Goal: Information Seeking & Learning: Learn about a topic

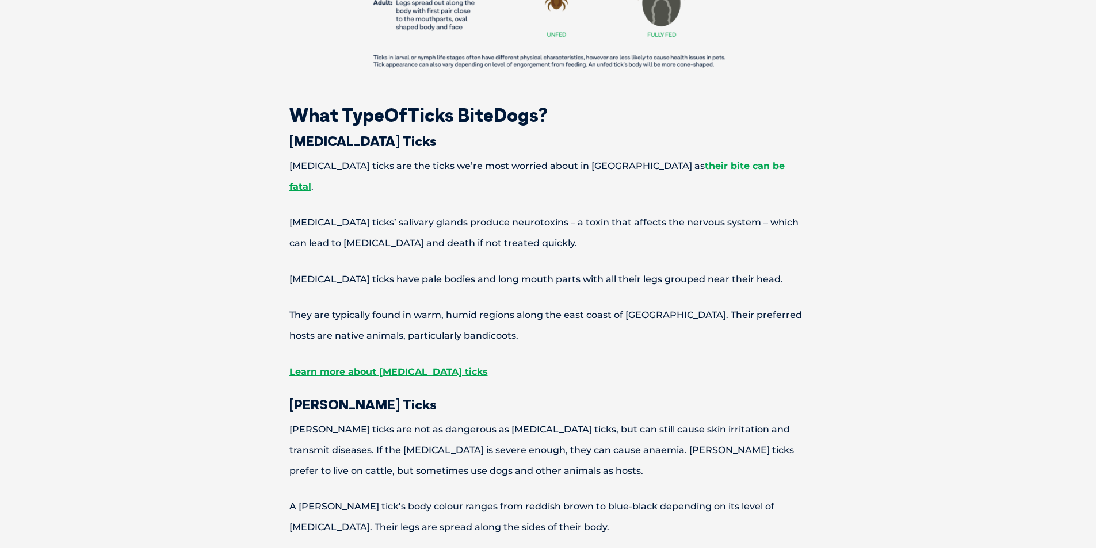
scroll to position [1619, 0]
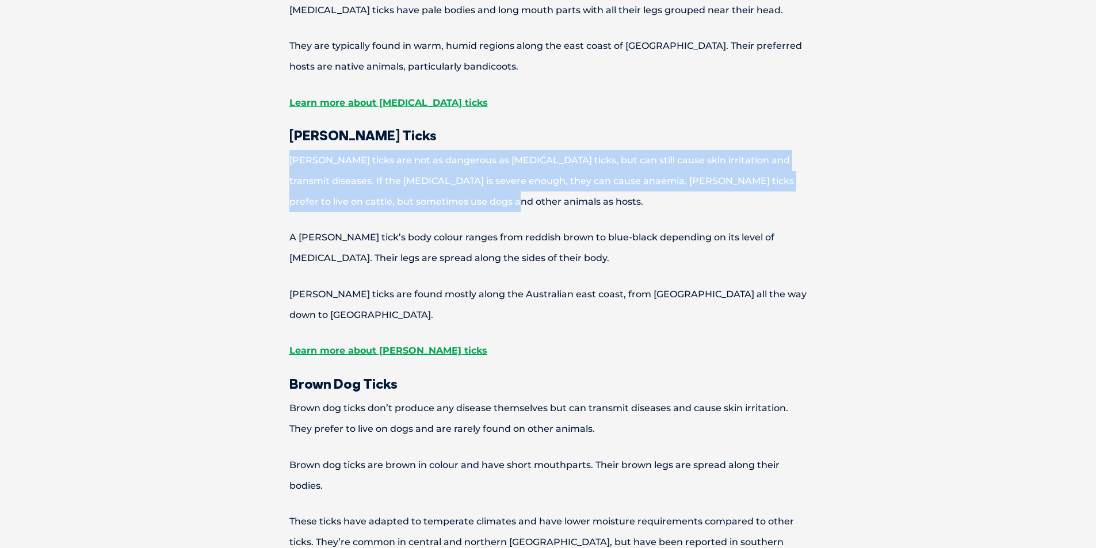
drag, startPoint x: 311, startPoint y: 117, endPoint x: 482, endPoint y: 156, distance: 174.9
click at [482, 156] on p "[PERSON_NAME] ticks are not as dangerous as [MEDICAL_DATA] ticks, but can still…" at bounding box center [548, 181] width 598 height 62
click at [486, 162] on p "[PERSON_NAME] ticks are not as dangerous as [MEDICAL_DATA] ticks, but can still…" at bounding box center [548, 181] width 598 height 62
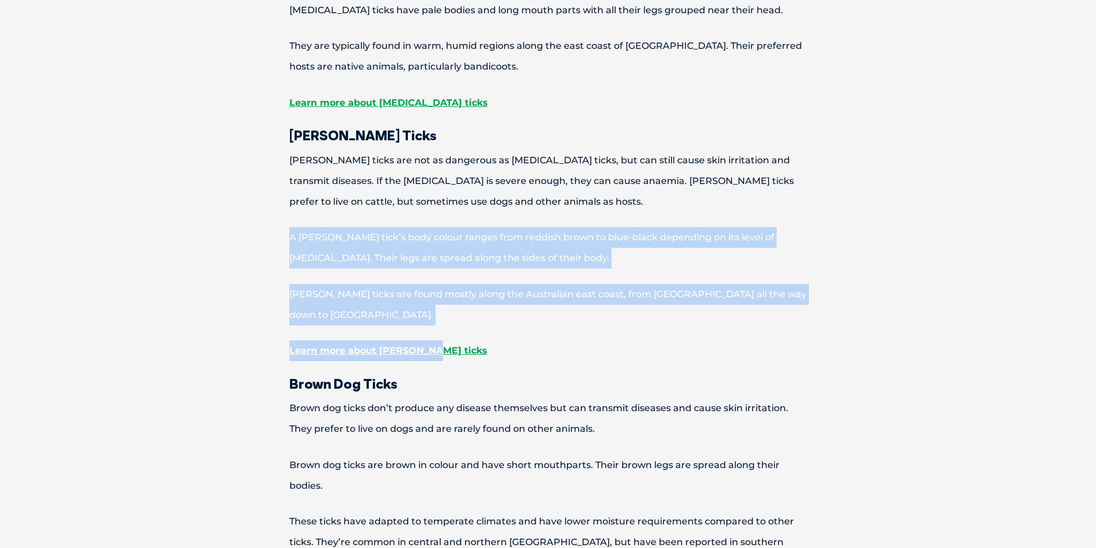
drag, startPoint x: 288, startPoint y: 200, endPoint x: 603, endPoint y: 284, distance: 325.7
click at [605, 341] on p "Learn more about [PERSON_NAME] ticks" at bounding box center [548, 351] width 598 height 21
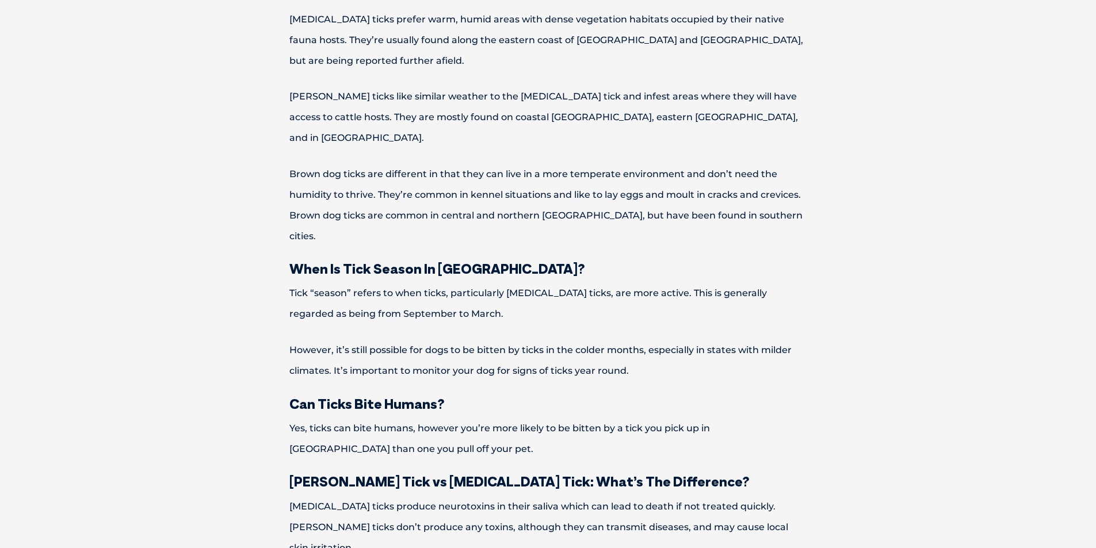
scroll to position [4053, 0]
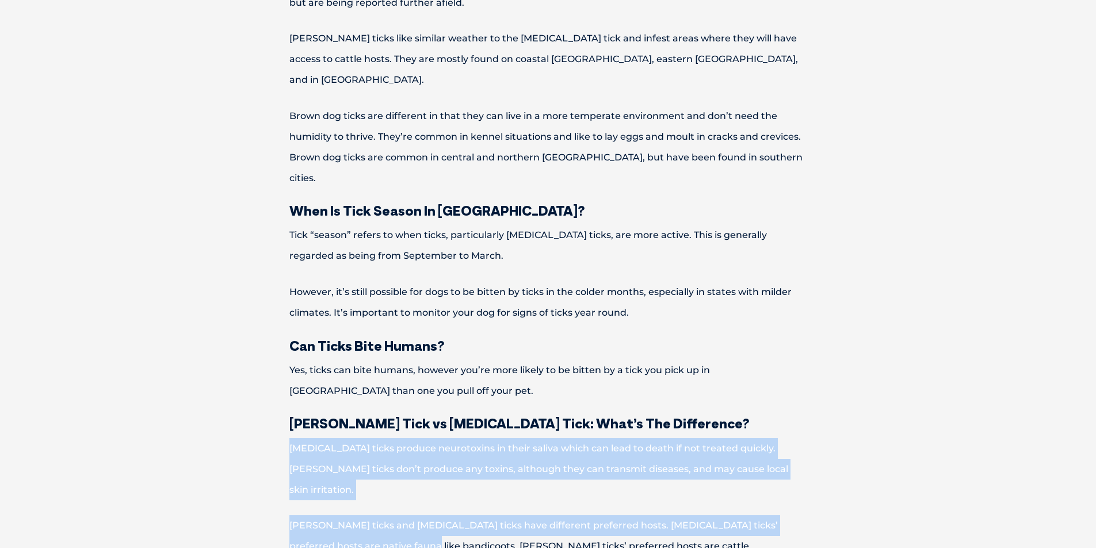
drag, startPoint x: 293, startPoint y: 355, endPoint x: 371, endPoint y: 413, distance: 97.0
click at [371, 515] on p "[PERSON_NAME] ticks and [MEDICAL_DATA] ticks have different preferred hosts. [M…" at bounding box center [548, 535] width 598 height 41
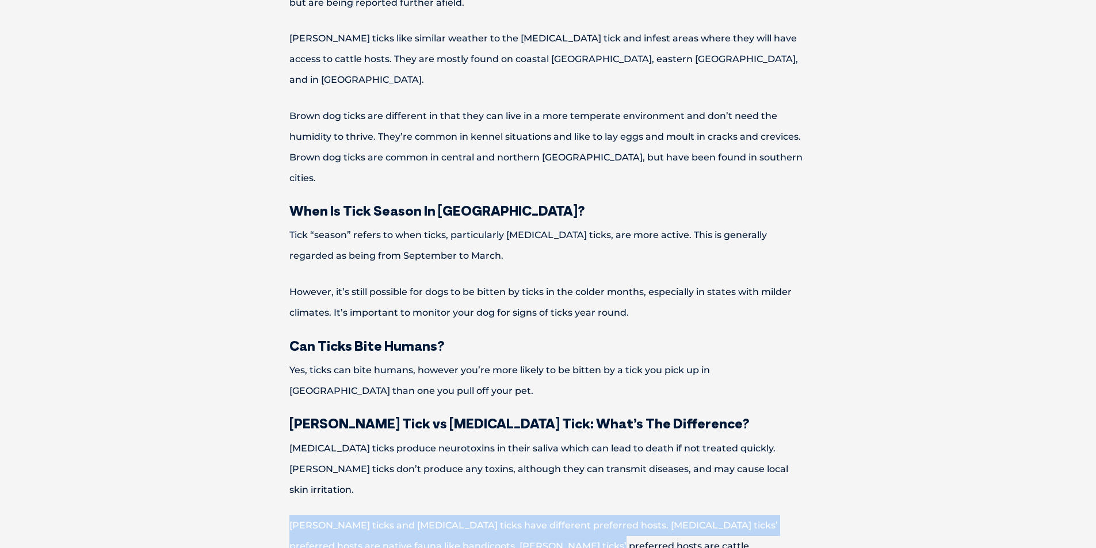
drag, startPoint x: 286, startPoint y: 400, endPoint x: 604, endPoint y: 425, distance: 319.1
click at [604, 515] on p "[PERSON_NAME] ticks and [MEDICAL_DATA] ticks have different preferred hosts. [M…" at bounding box center [548, 535] width 598 height 41
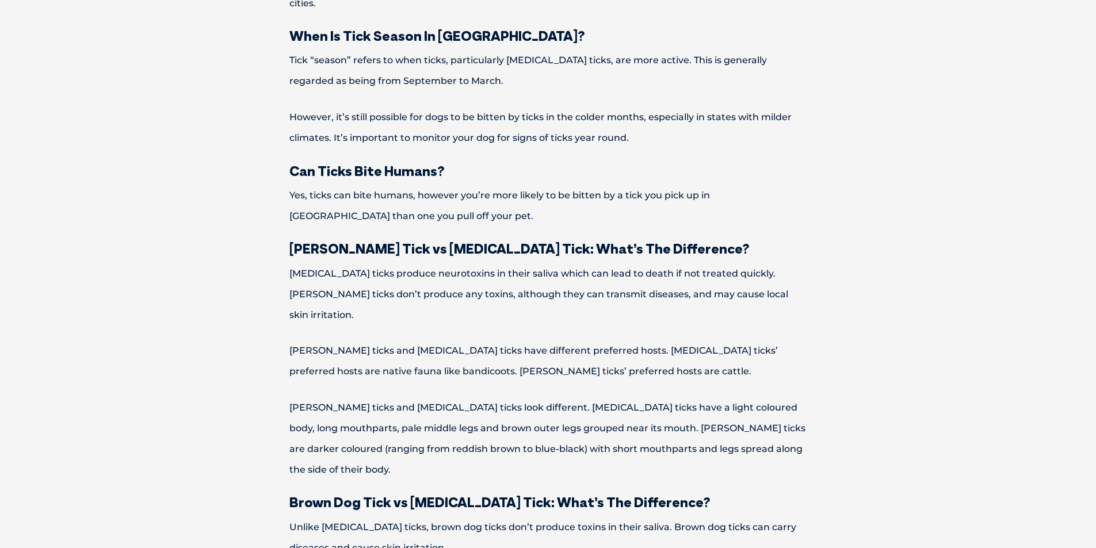
scroll to position [4257, 0]
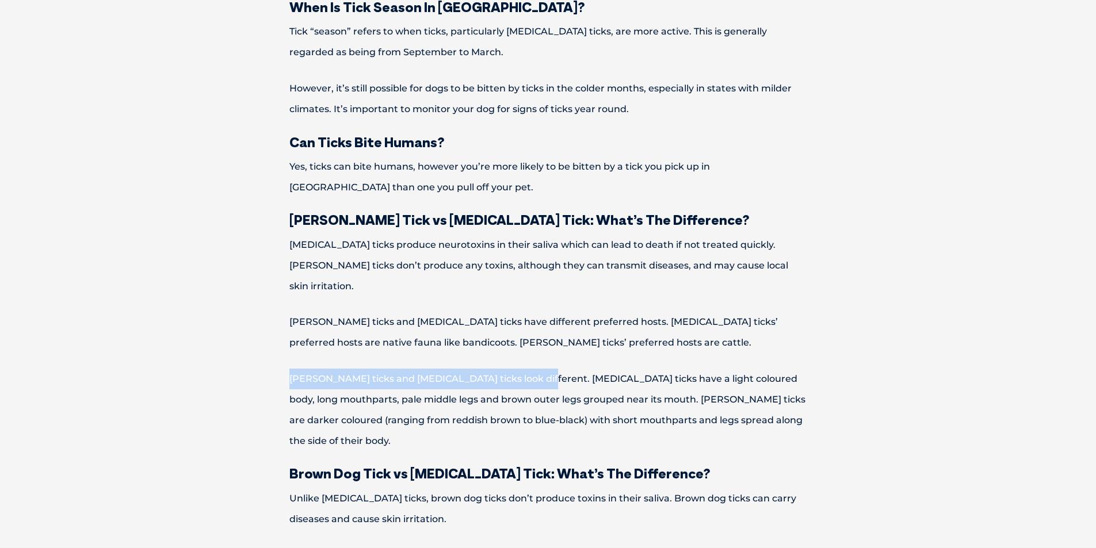
drag, startPoint x: 289, startPoint y: 259, endPoint x: 524, endPoint y: 251, distance: 234.8
click at [524, 369] on p "[PERSON_NAME] ticks and [MEDICAL_DATA] ticks look different. [MEDICAL_DATA] tic…" at bounding box center [548, 410] width 598 height 83
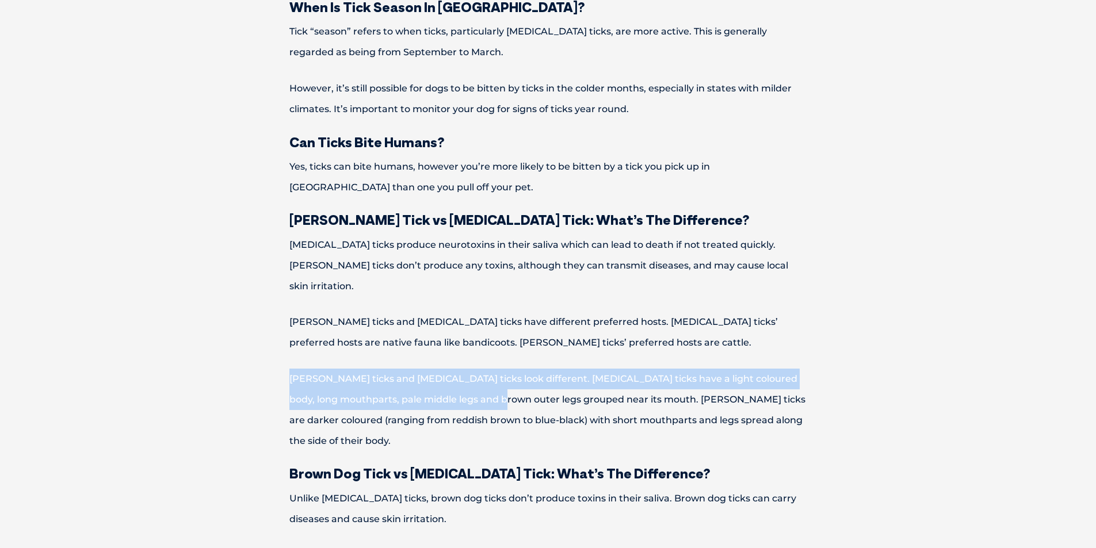
drag, startPoint x: 278, startPoint y: 255, endPoint x: 646, endPoint y: 282, distance: 368.6
click at [484, 369] on p "[PERSON_NAME] ticks and [MEDICAL_DATA] ticks look different. [MEDICAL_DATA] tic…" at bounding box center [548, 410] width 598 height 83
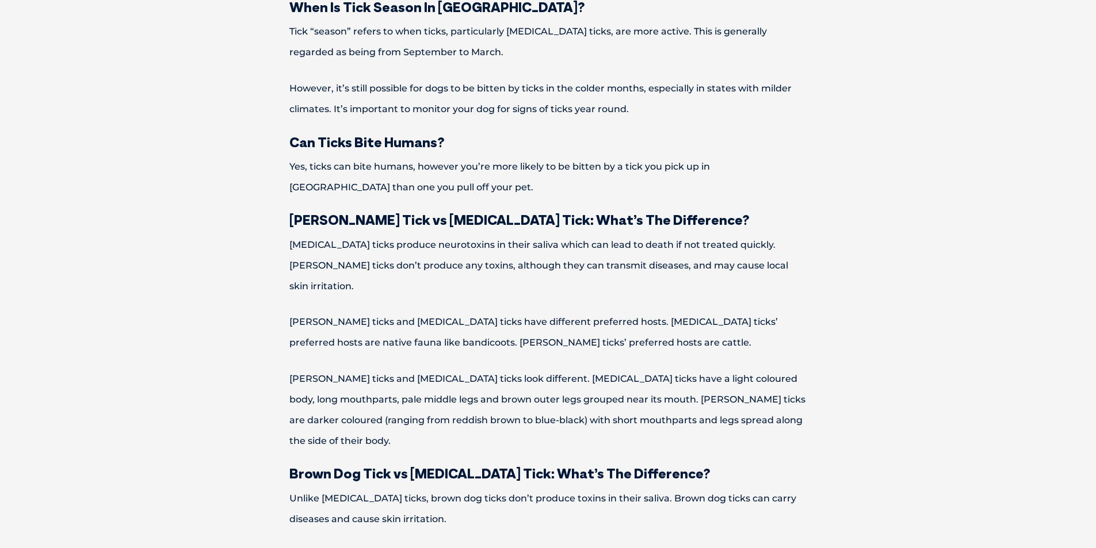
click at [647, 369] on p "[PERSON_NAME] ticks and [MEDICAL_DATA] ticks look different. [MEDICAL_DATA] tic…" at bounding box center [548, 410] width 598 height 83
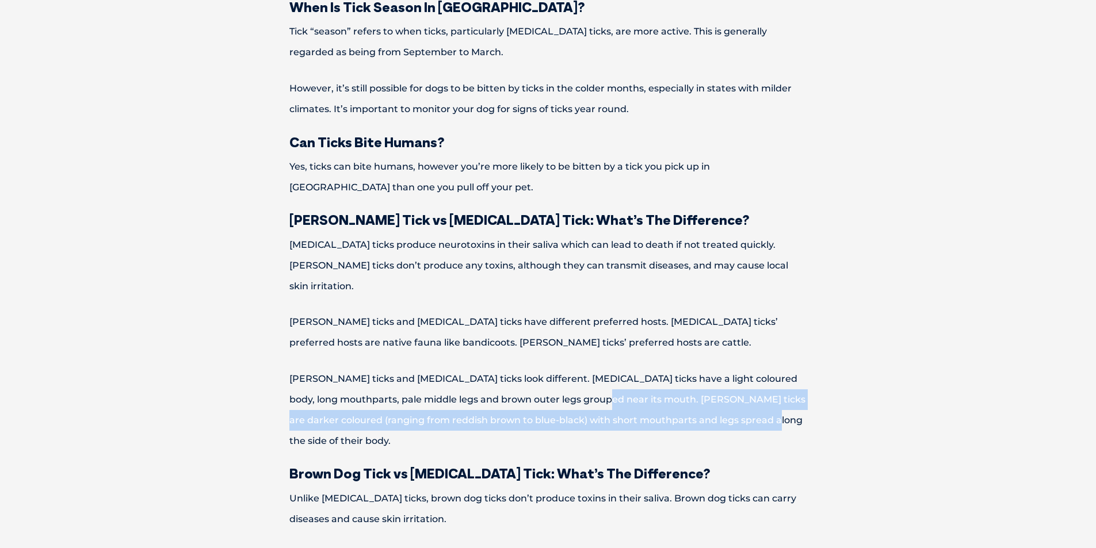
drag, startPoint x: 565, startPoint y: 277, endPoint x: 743, endPoint y: 297, distance: 179.5
click at [743, 369] on p "[PERSON_NAME] ticks and [MEDICAL_DATA] ticks look different. [MEDICAL_DATA] tic…" at bounding box center [548, 410] width 598 height 83
click at [790, 369] on p "[PERSON_NAME] ticks and [MEDICAL_DATA] ticks look different. [MEDICAL_DATA] tic…" at bounding box center [548, 410] width 598 height 83
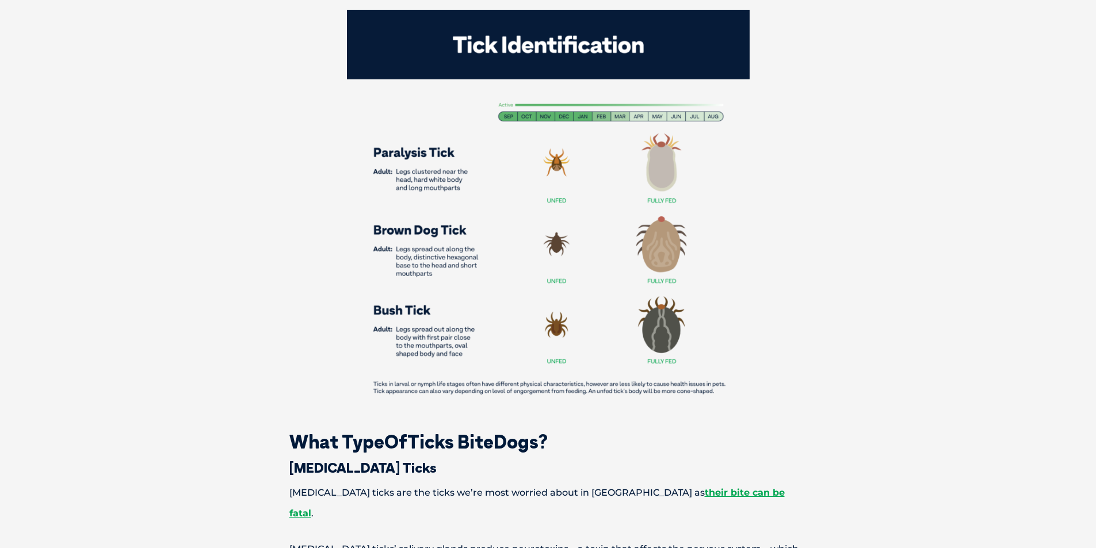
scroll to position [1009, 0]
